Goal: Information Seeking & Learning: Learn about a topic

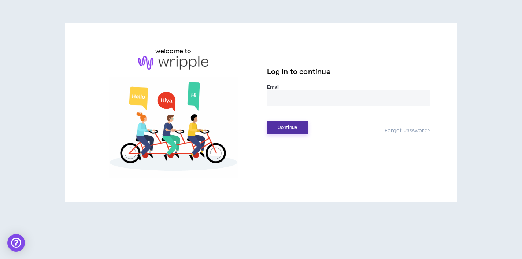
click at [299, 128] on button "Continue" at bounding box center [287, 128] width 41 height 14
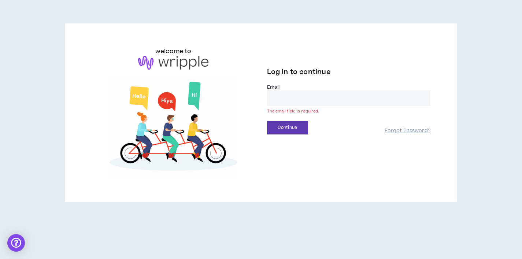
click at [291, 97] on input "email" at bounding box center [348, 98] width 163 height 16
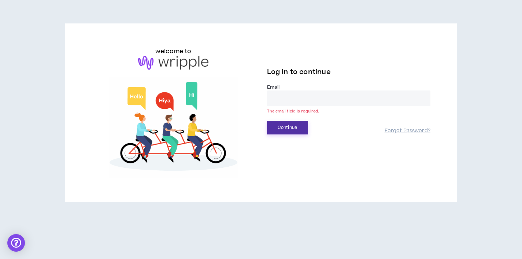
click at [279, 126] on button "Continue" at bounding box center [287, 128] width 41 height 14
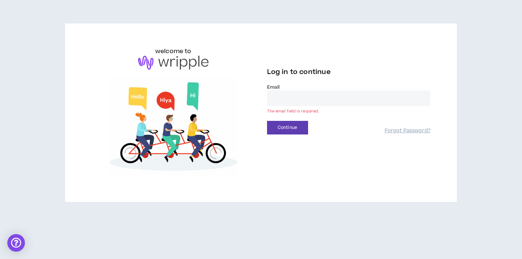
click at [287, 99] on input "email" at bounding box center [348, 98] width 163 height 16
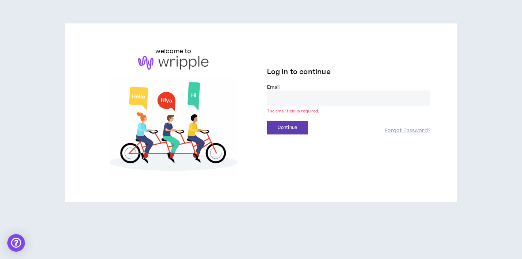
type input "**********"
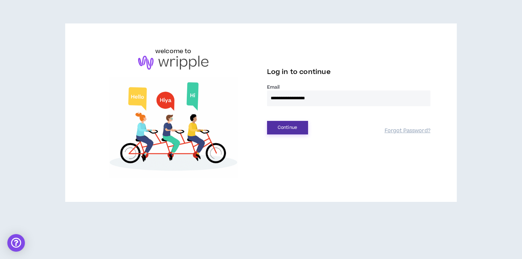
click at [293, 132] on button "Continue" at bounding box center [287, 128] width 41 height 14
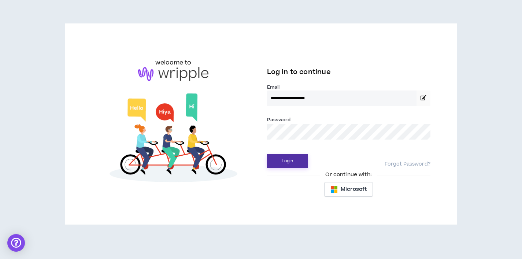
click at [292, 162] on button "Login" at bounding box center [287, 161] width 41 height 14
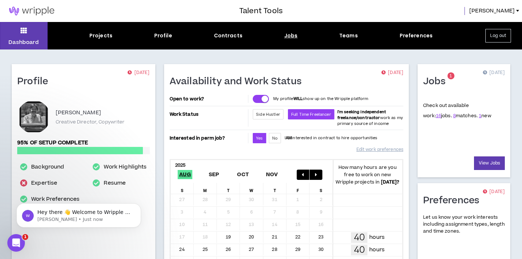
click at [289, 36] on div "Jobs" at bounding box center [291, 36] width 14 height 8
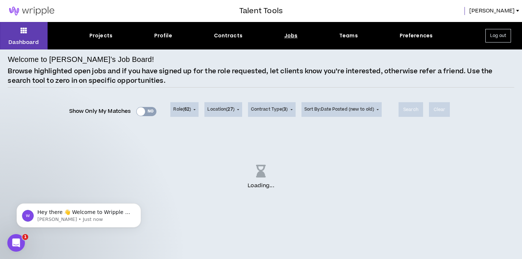
click at [288, 36] on div "Jobs" at bounding box center [291, 36] width 14 height 8
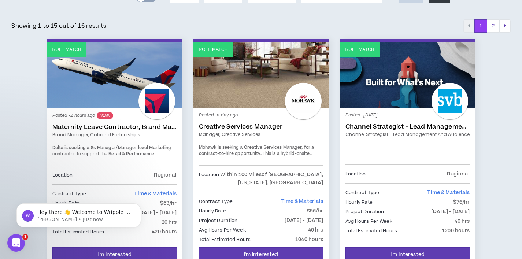
scroll to position [118, 0]
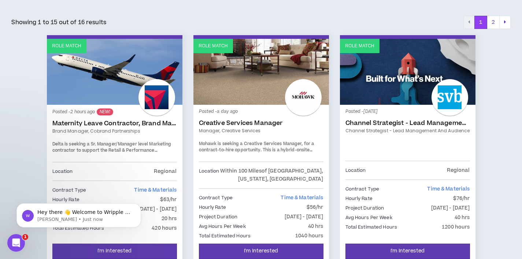
click at [126, 124] on link "Maternity Leave Contractor, Brand Marketing Manager (Cobrand Partnerships)" at bounding box center [114, 123] width 125 height 7
